Goal: Transaction & Acquisition: Purchase product/service

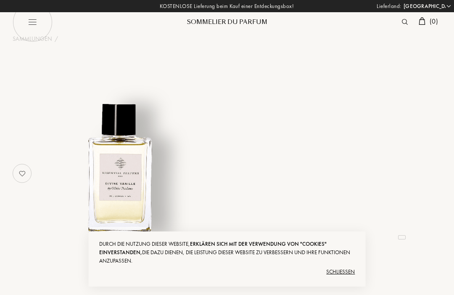
select select "DE"
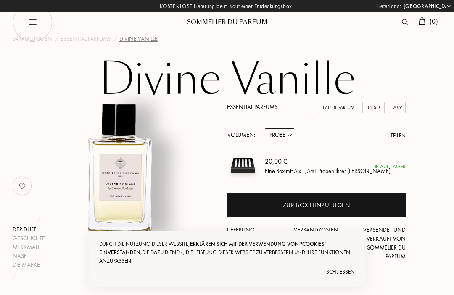
click at [342, 269] on div "Schließen" at bounding box center [227, 271] width 256 height 13
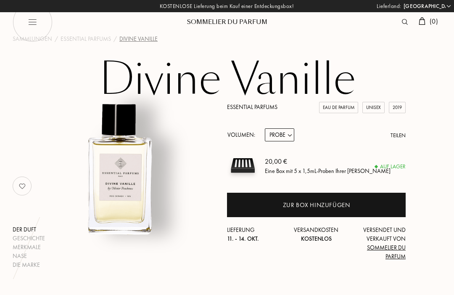
click at [283, 141] on select "Probe 10mL 100mL 150mL" at bounding box center [279, 134] width 29 height 13
select select "1"
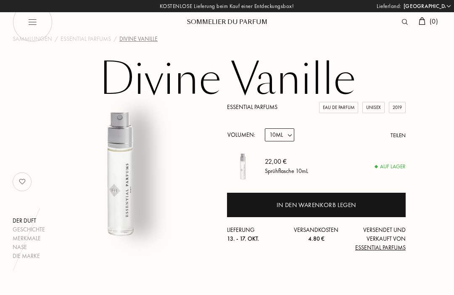
click at [291, 141] on select "Probe 10mL 100mL 150mL" at bounding box center [279, 134] width 29 height 13
select select "3"
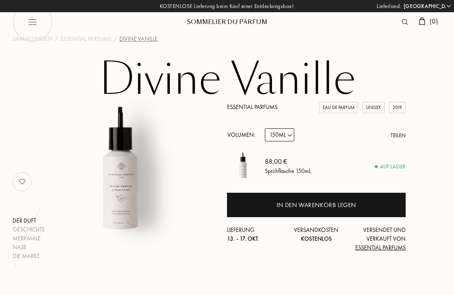
click at [254, 136] on div "Volumen:" at bounding box center [243, 134] width 33 height 13
click at [286, 138] on select "Probe 10mL 100mL 150mL" at bounding box center [279, 134] width 29 height 13
select select "2"
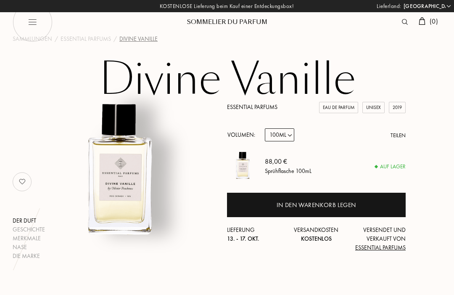
click at [285, 146] on div "Essential Parfums Eau de Parfum Unisex 2019 Volumen: Probe 10mL 100mL 150mL Tei…" at bounding box center [316, 177] width 179 height 149
click at [286, 138] on select "Probe 10mL 100mL 150mL" at bounding box center [279, 134] width 29 height 13
select select "3"
